Goal: Find specific page/section: Find specific page/section

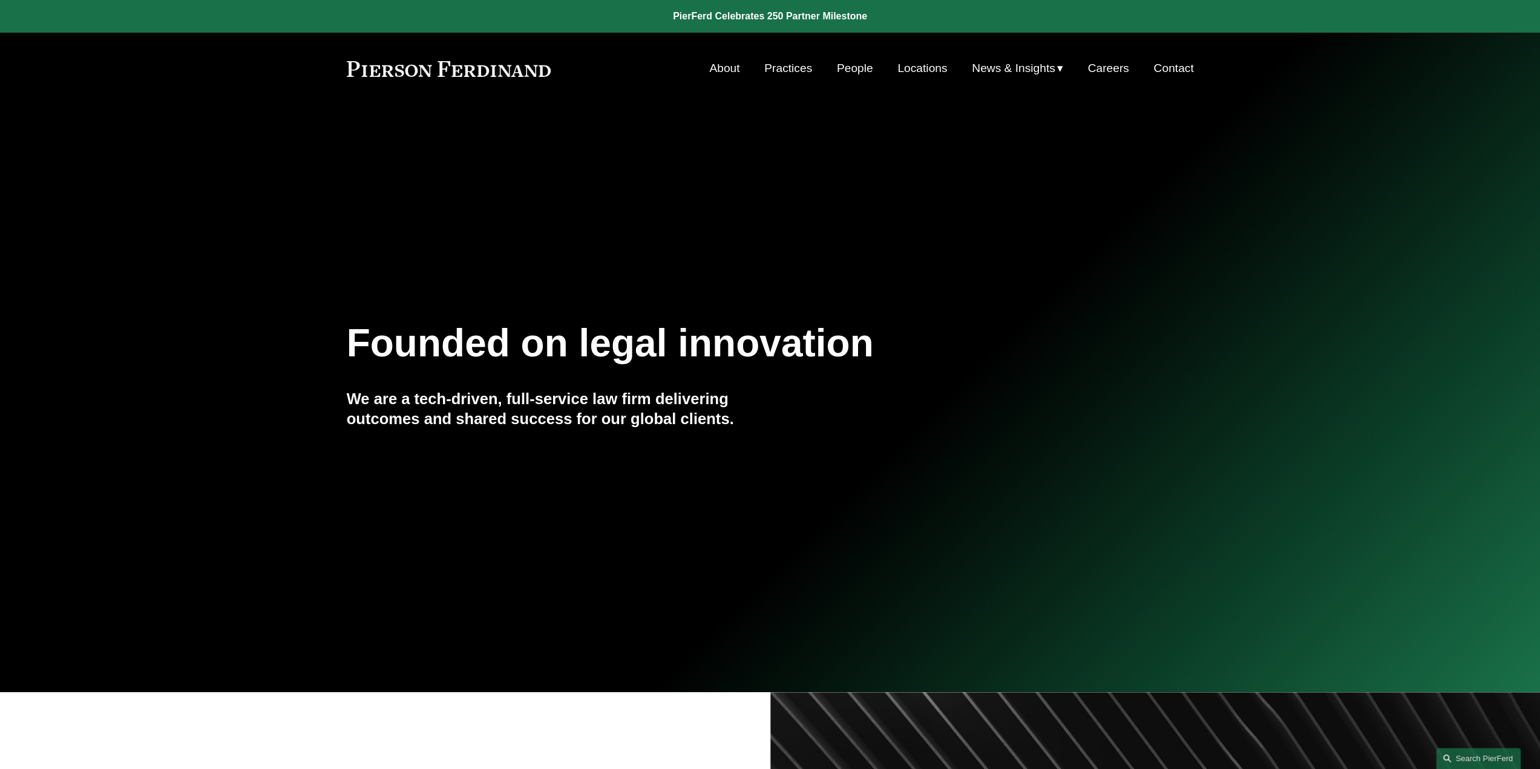
click at [851, 71] on link "People" at bounding box center [855, 68] width 36 height 23
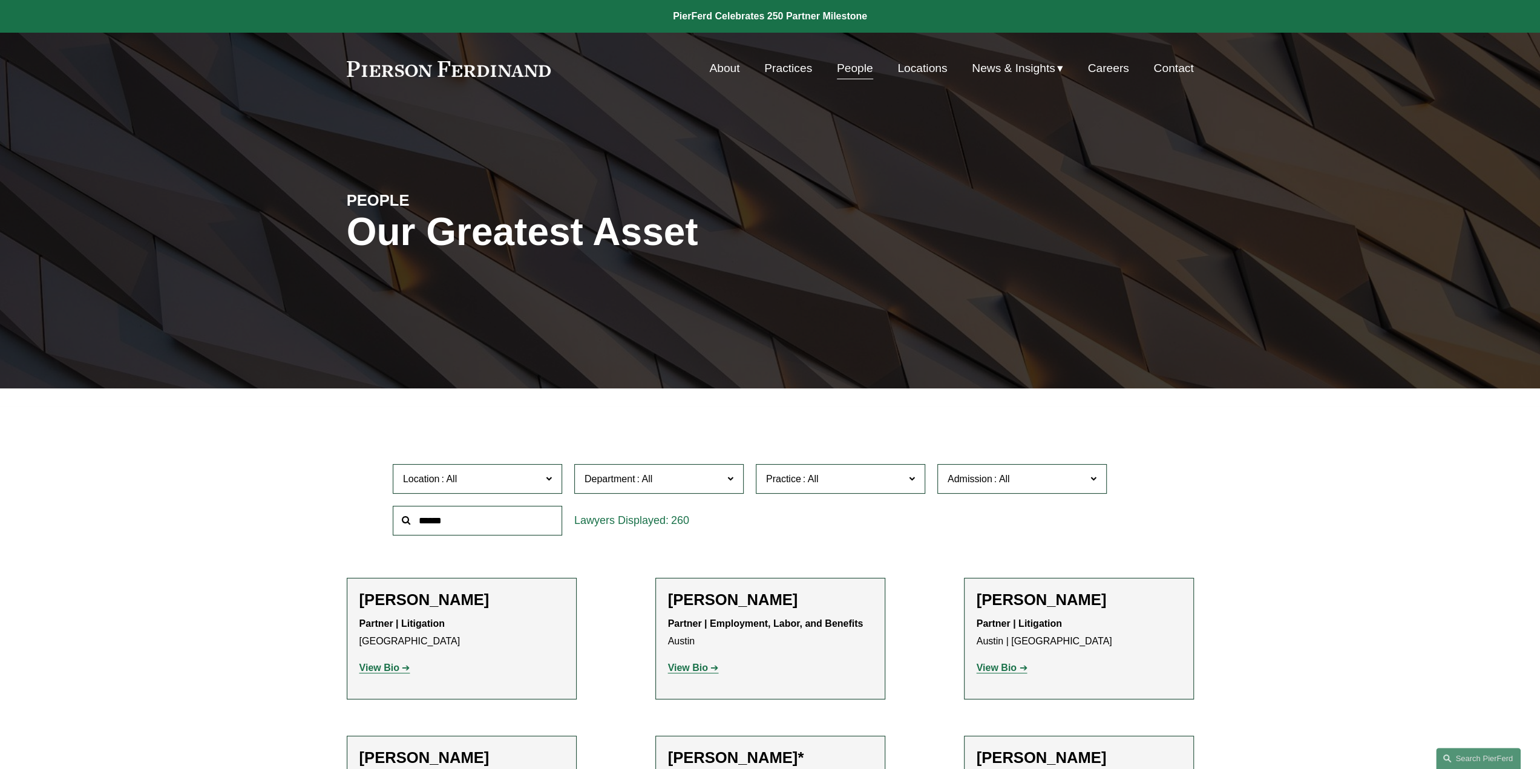
click at [891, 482] on span "Practice" at bounding box center [835, 479] width 139 height 16
click at [0, 0] on link "Real Estate" at bounding box center [0, 0] width 0 height 0
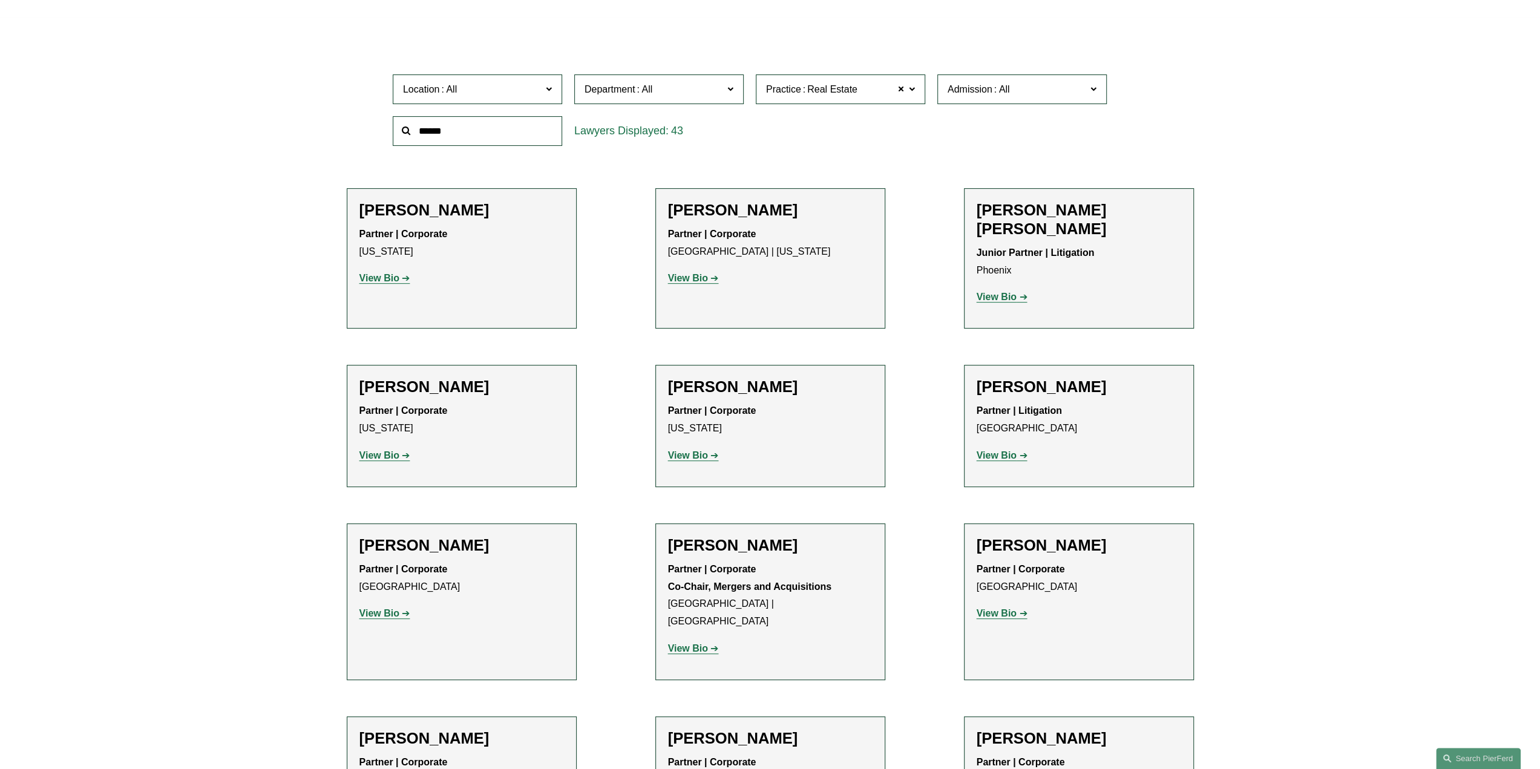
scroll to position [392, 0]
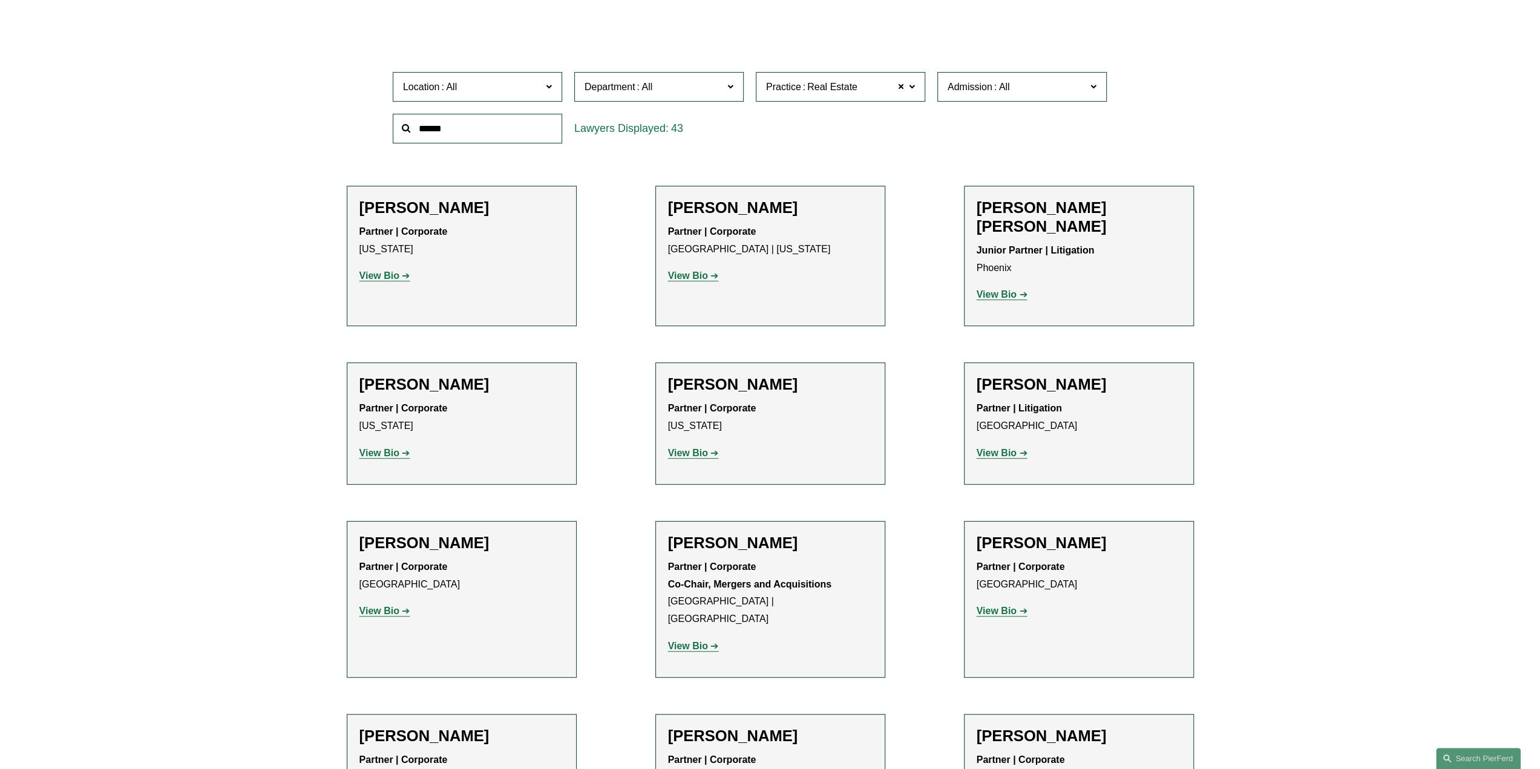
click at [693, 275] on strong "View Bio" at bounding box center [688, 275] width 40 height 10
